Goal: Task Accomplishment & Management: Manage account settings

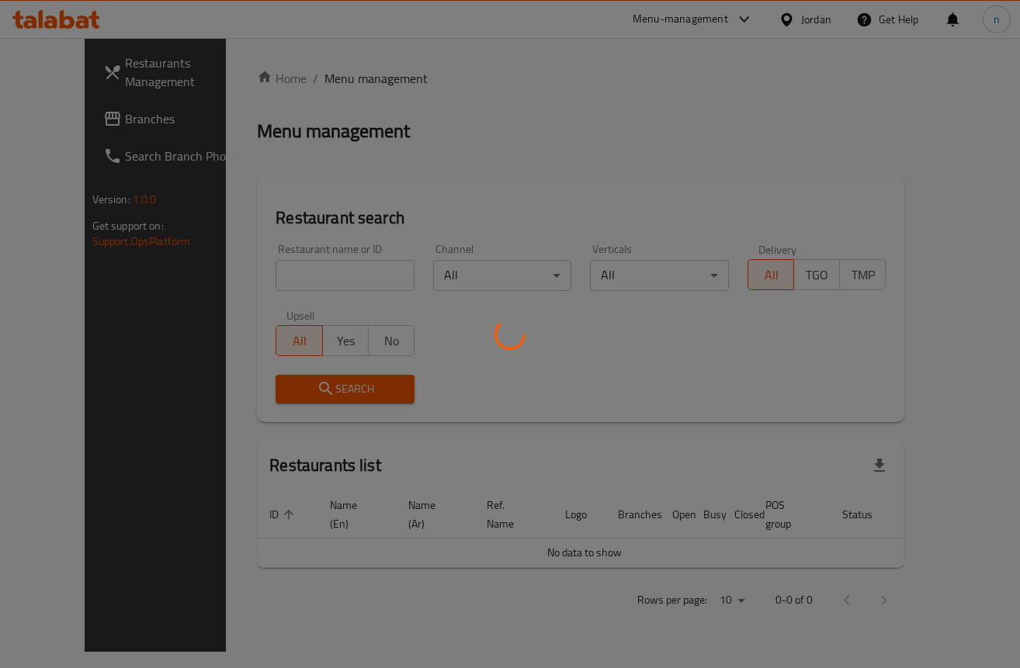
click at [74, 129] on div at bounding box center [510, 334] width 1020 height 668
click at [72, 120] on div at bounding box center [510, 334] width 1020 height 668
click at [103, 120] on div at bounding box center [510, 334] width 1020 height 668
click at [73, 107] on div at bounding box center [510, 334] width 1020 height 668
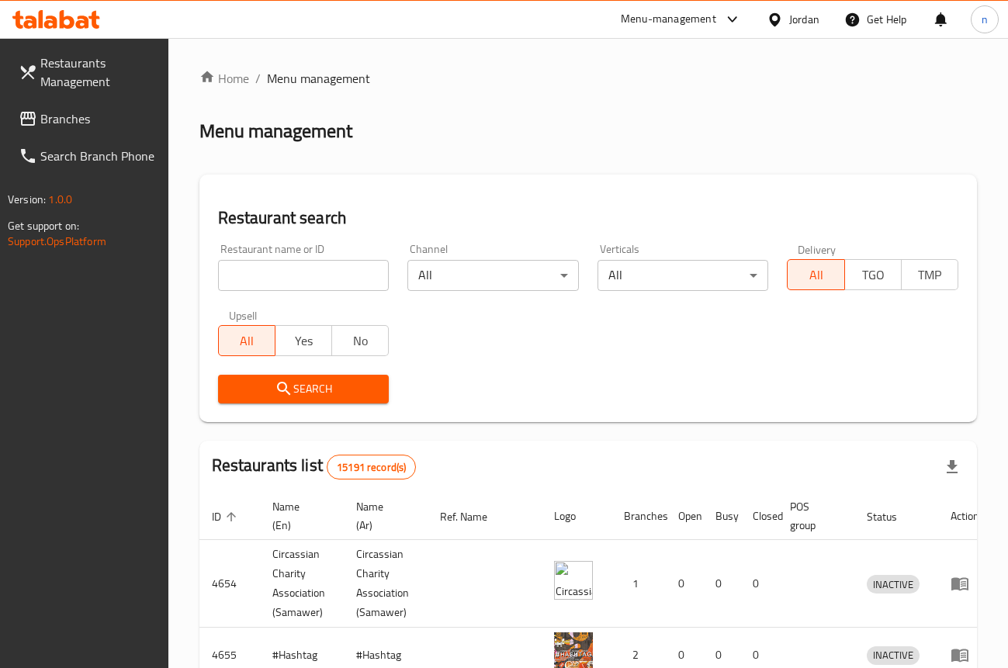
click at [79, 130] on link "Branches" at bounding box center [87, 118] width 162 height 37
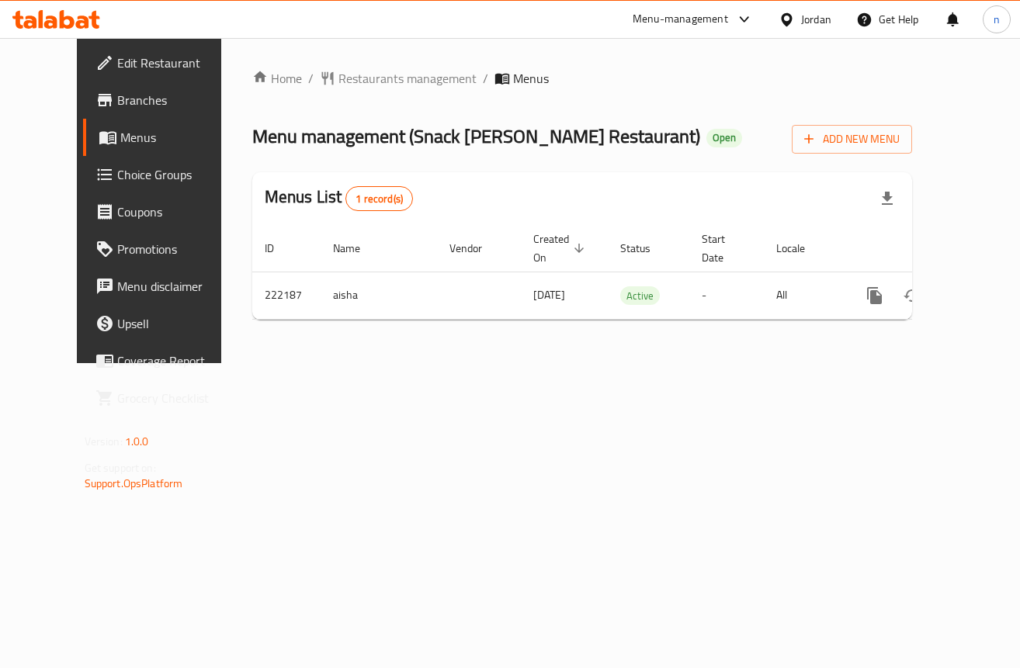
click at [117, 172] on span "Choice Groups" at bounding box center [175, 174] width 117 height 19
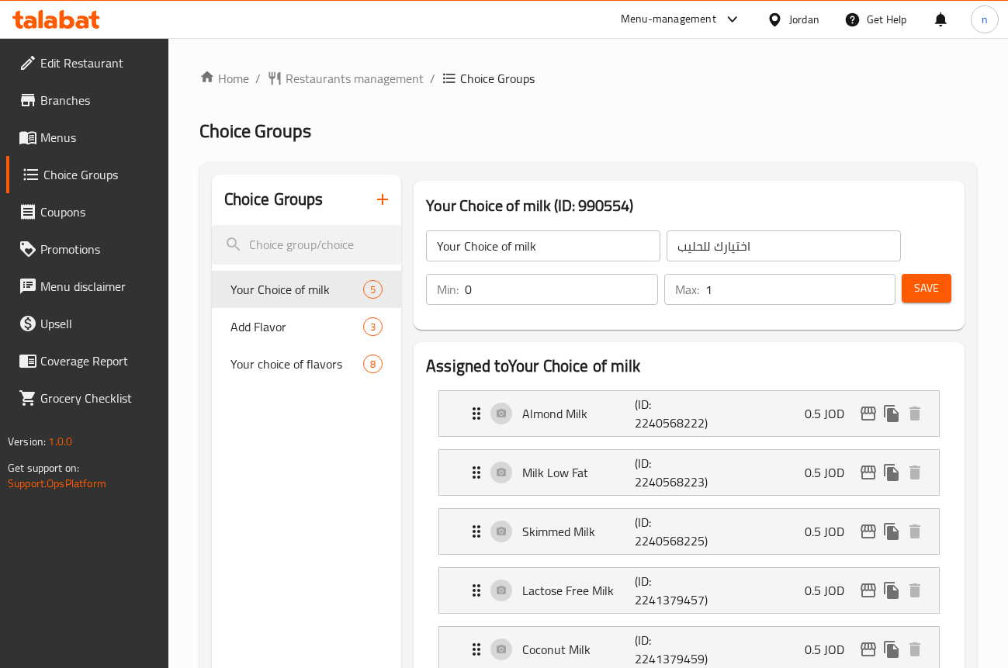
click at [570, 119] on h2 "Choice Groups" at bounding box center [588, 131] width 778 height 25
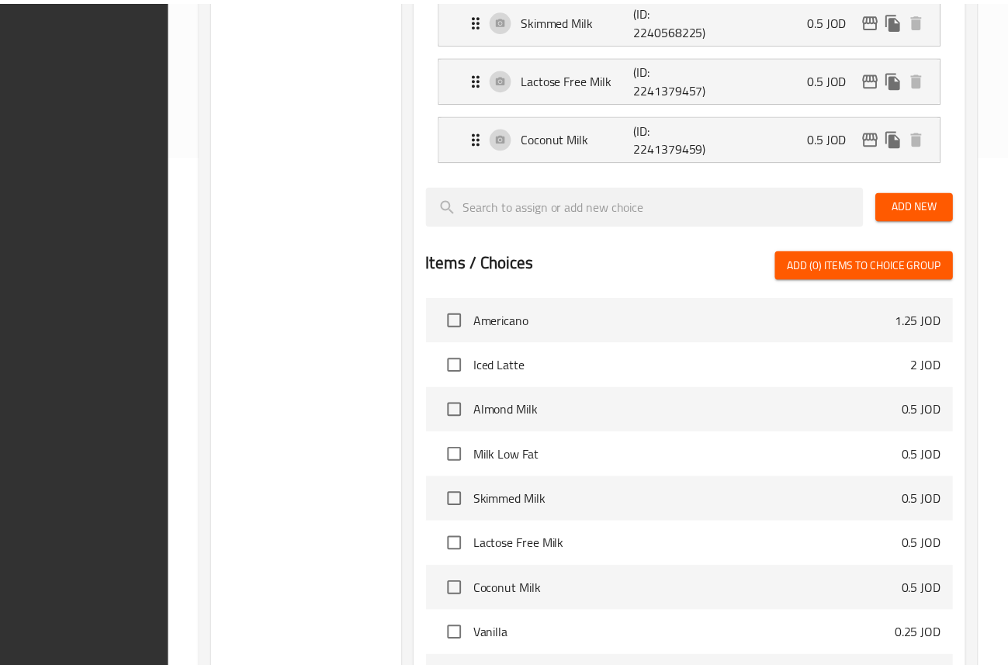
scroll to position [707, 0]
